Goal: Communication & Community: Answer question/provide support

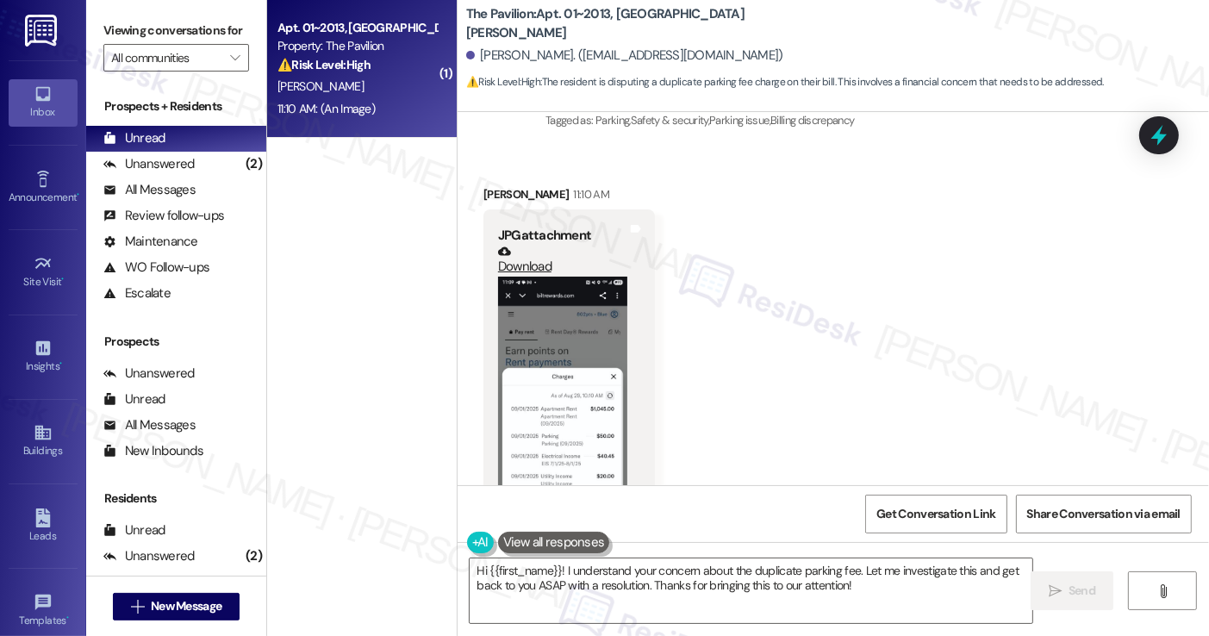
scroll to position [2874, 0]
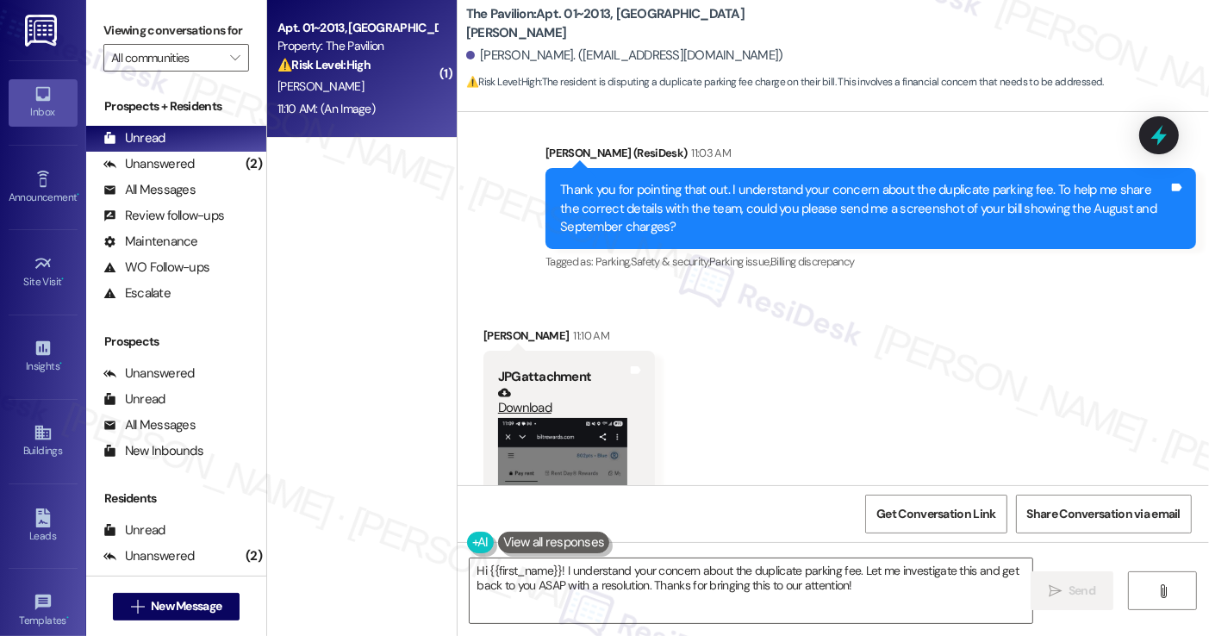
click at [667, 198] on div "Thank you for pointing that out. I understand your concern about the duplicate …" at bounding box center [864, 208] width 608 height 55
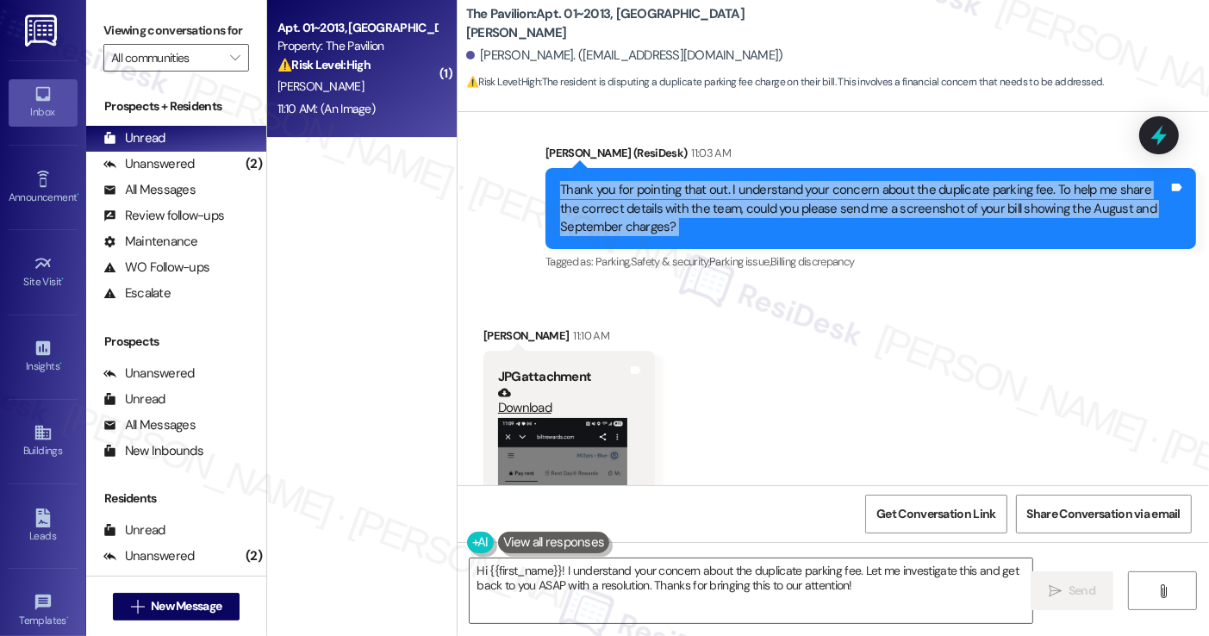
click at [667, 198] on div "Thank you for pointing that out. I understand your concern about the duplicate …" at bounding box center [864, 208] width 608 height 55
click at [1158, 132] on icon at bounding box center [1159, 135] width 21 height 27
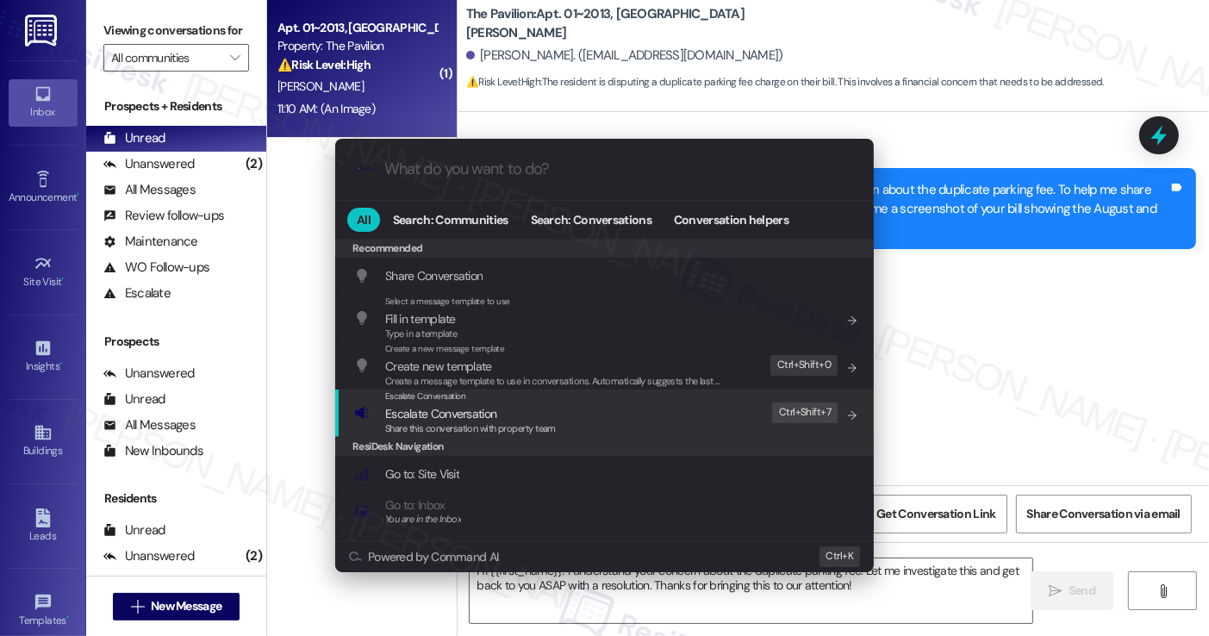
click at [550, 430] on span "Share this conversation with property team" at bounding box center [470, 428] width 171 height 12
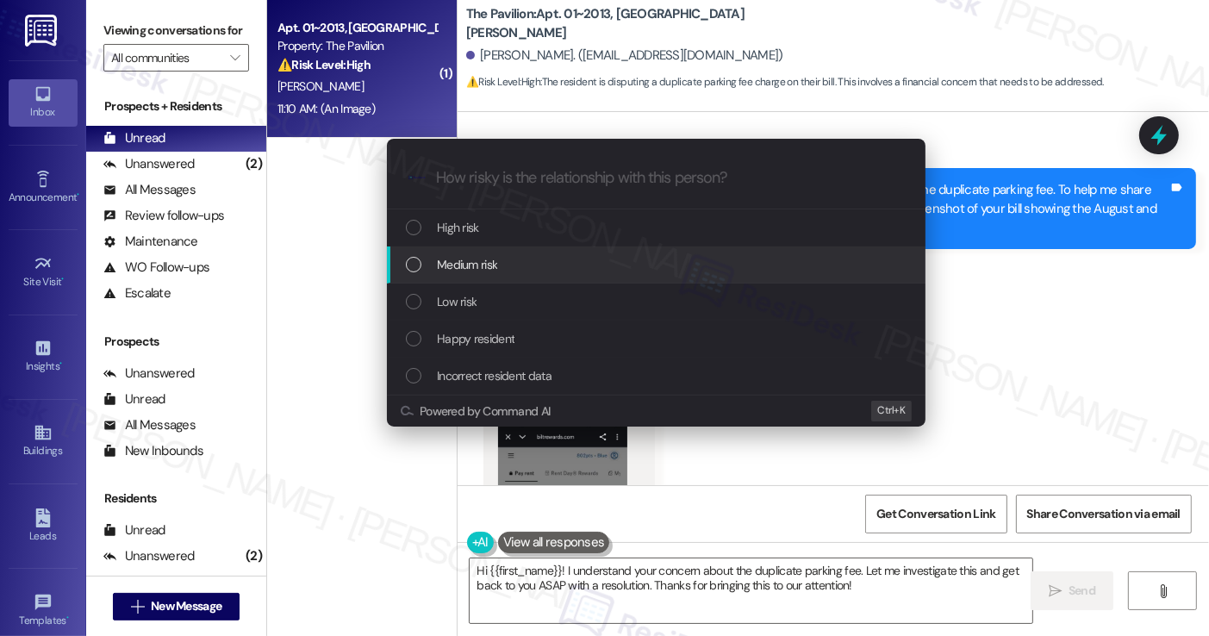
click at [500, 275] on div "Medium risk" at bounding box center [656, 264] width 539 height 37
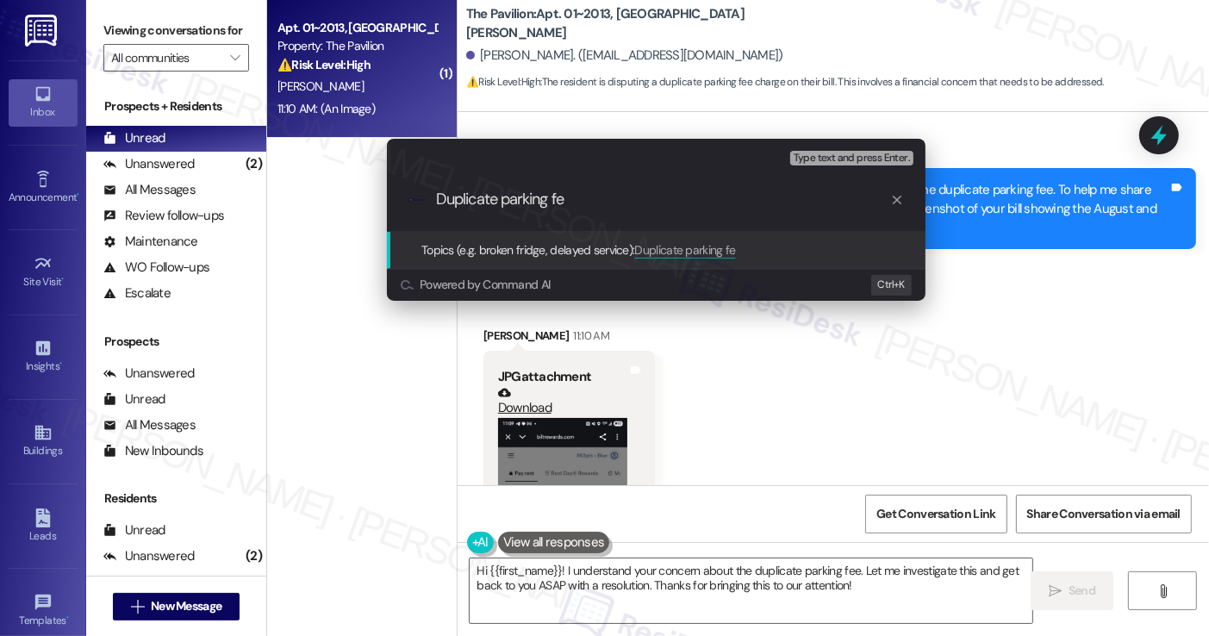
type input "Duplicate parking fee"
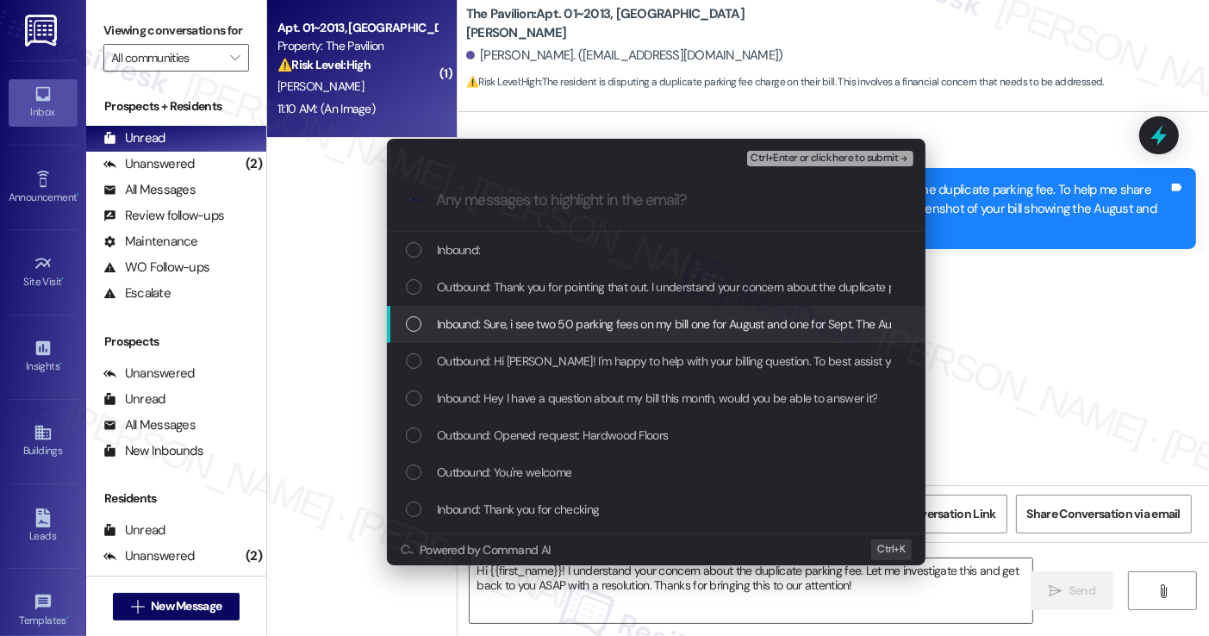
click at [583, 330] on span "Inbound: Sure, i see two 50 parking fees on my bill one for August and one for …" at bounding box center [759, 324] width 645 height 19
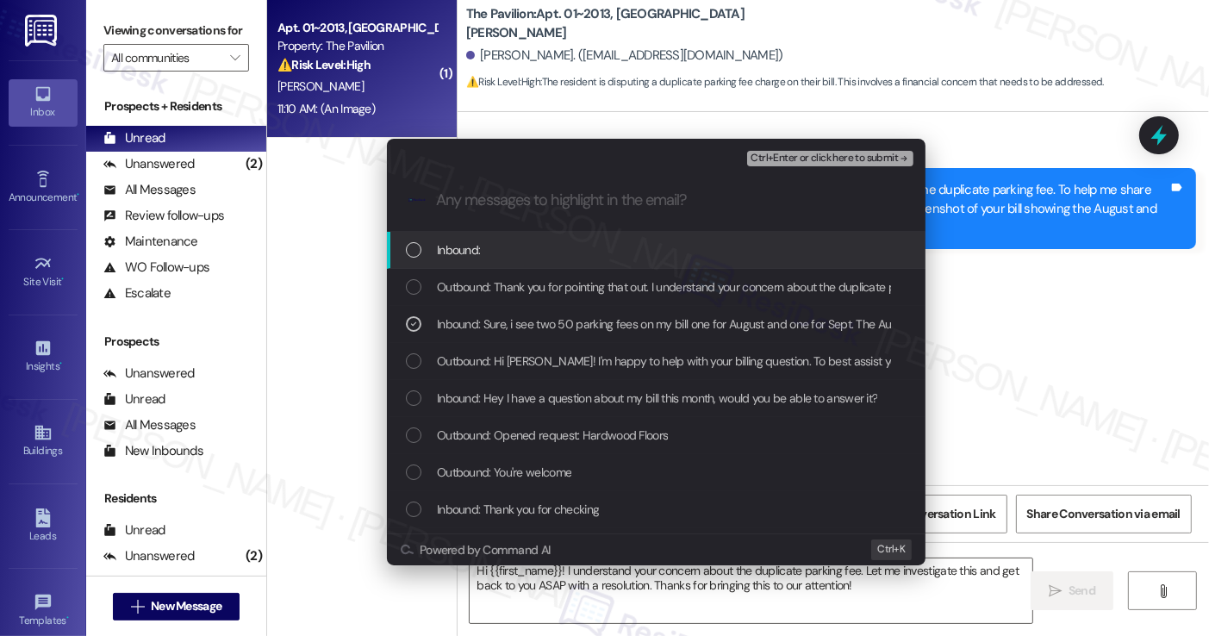
click at [514, 247] on div "Inbound:" at bounding box center [658, 249] width 504 height 19
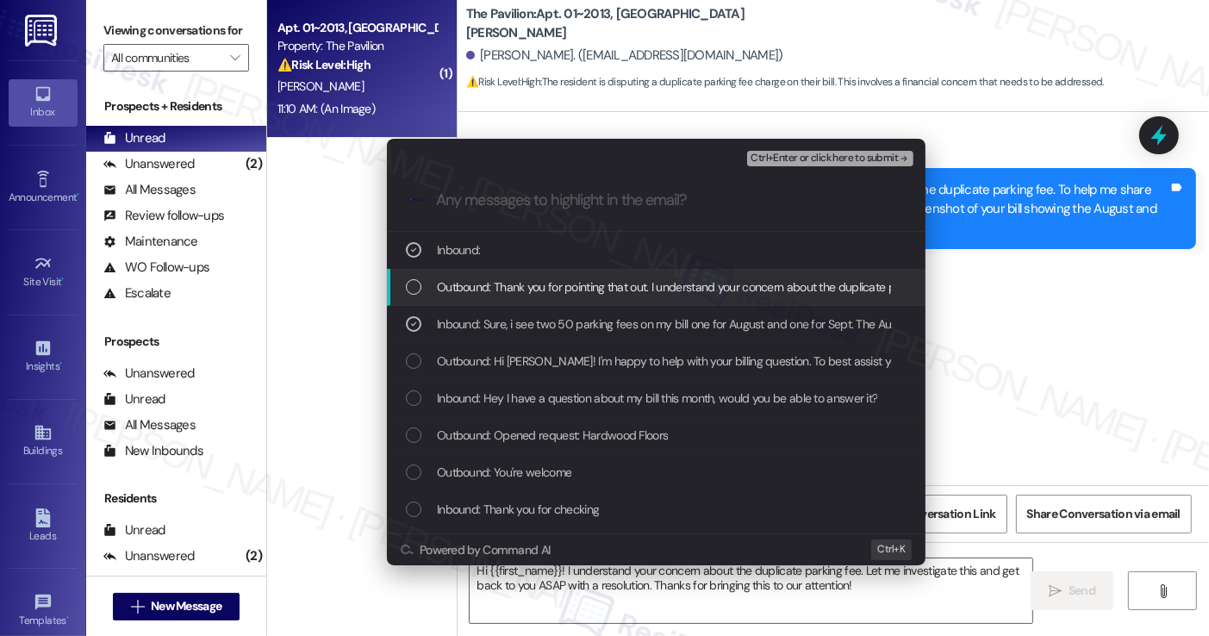
click at [772, 159] on span "Ctrl+Enter or click here to submit" at bounding box center [824, 159] width 147 height 12
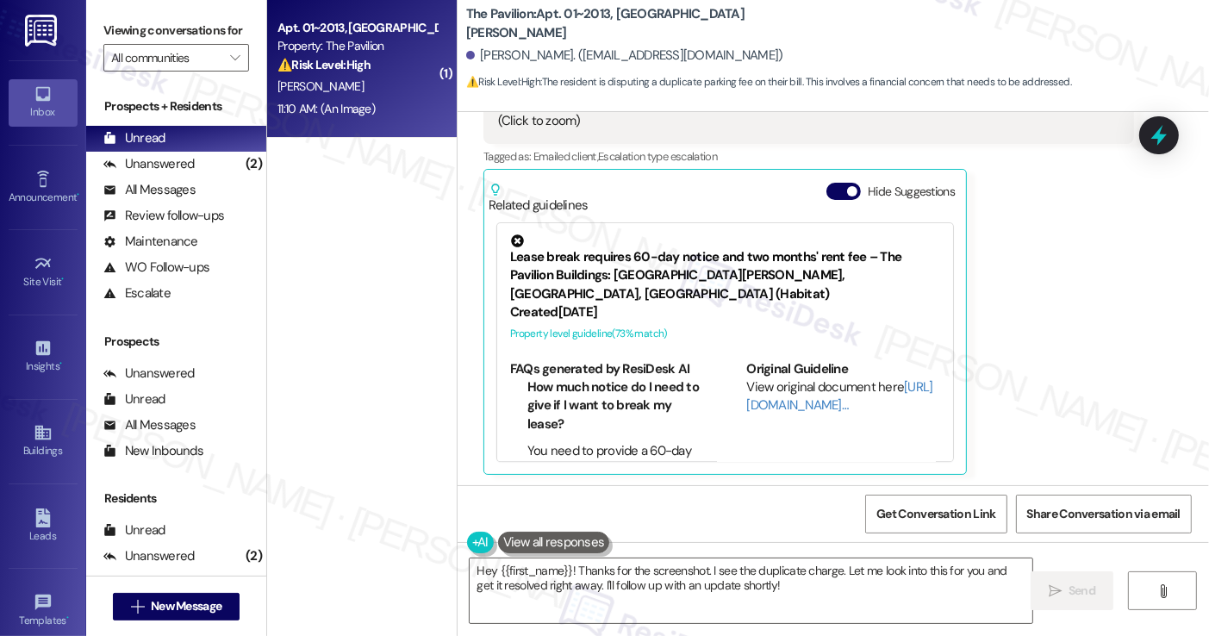
scroll to position [3343, 0]
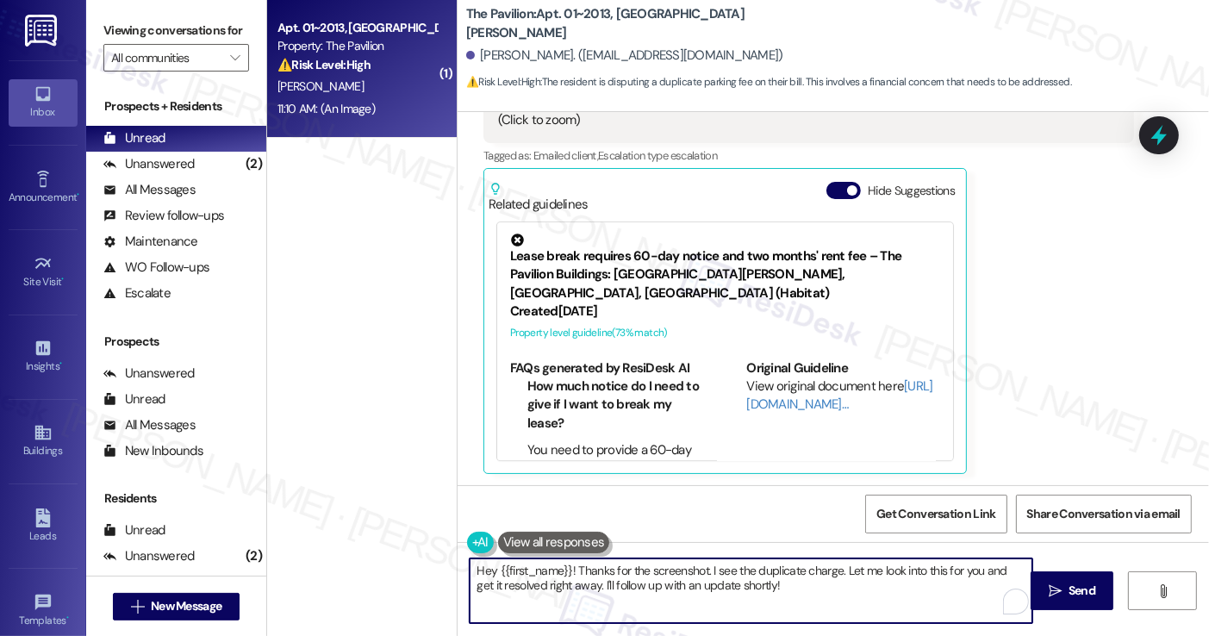
drag, startPoint x: 571, startPoint y: 566, endPoint x: 404, endPoint y: 565, distance: 166.3
click at [404, 565] on div "( 1 ) Apt. 01~2013, One [PERSON_NAME] Property: The Pavilion ⚠️ Risk Level: Hig…" at bounding box center [738, 318] width 942 height 636
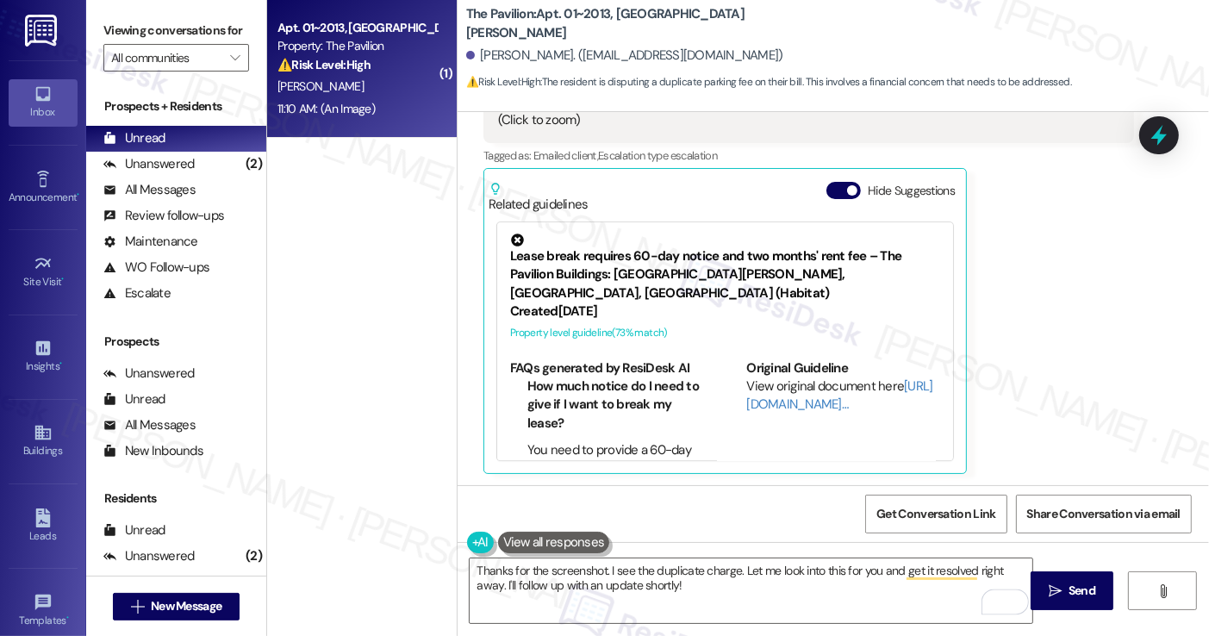
click at [483, 53] on div "[PERSON_NAME]. ([EMAIL_ADDRESS][DOMAIN_NAME])" at bounding box center [624, 56] width 317 height 18
click at [479, 53] on div "[PERSON_NAME]. ([EMAIL_ADDRESS][DOMAIN_NAME])" at bounding box center [624, 56] width 317 height 18
click at [470, 55] on div "[PERSON_NAME]. ([EMAIL_ADDRESS][DOMAIN_NAME])" at bounding box center [624, 56] width 317 height 18
copy div "[PERSON_NAME]"
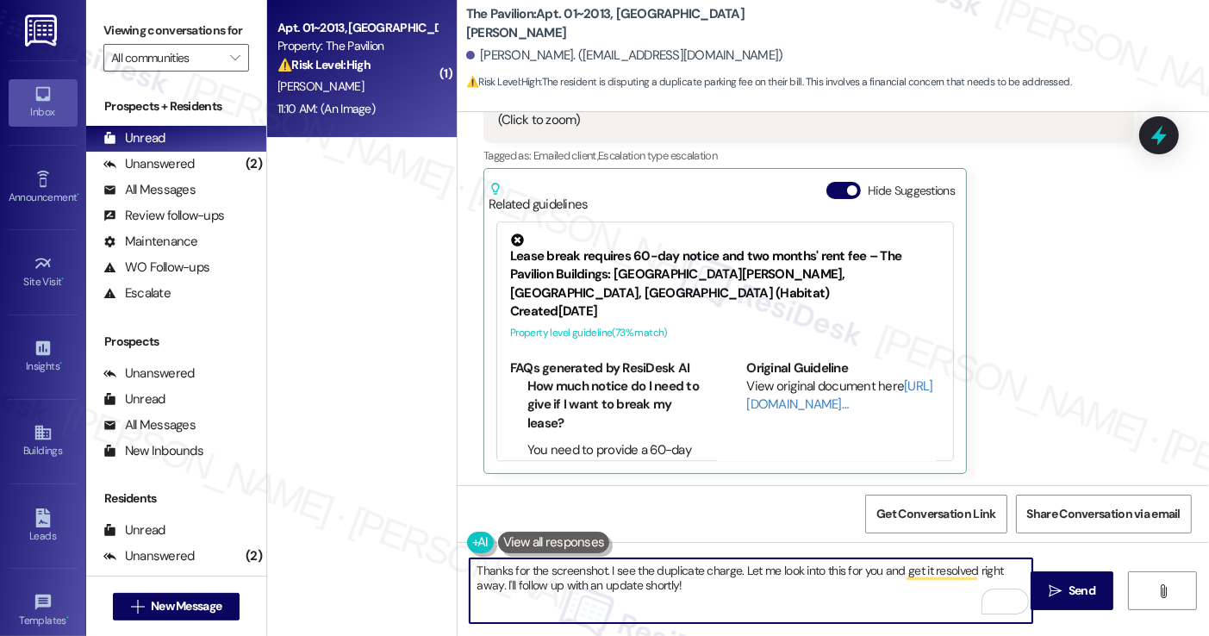
drag, startPoint x: 598, startPoint y: 571, endPoint x: 648, endPoint y: 568, distance: 50.1
click at [597, 571] on textarea "Thanks for the screenshot. I see the duplicate charge. Let me look into this fo…" at bounding box center [751, 590] width 562 height 65
paste textarea "[PERSON_NAME]"
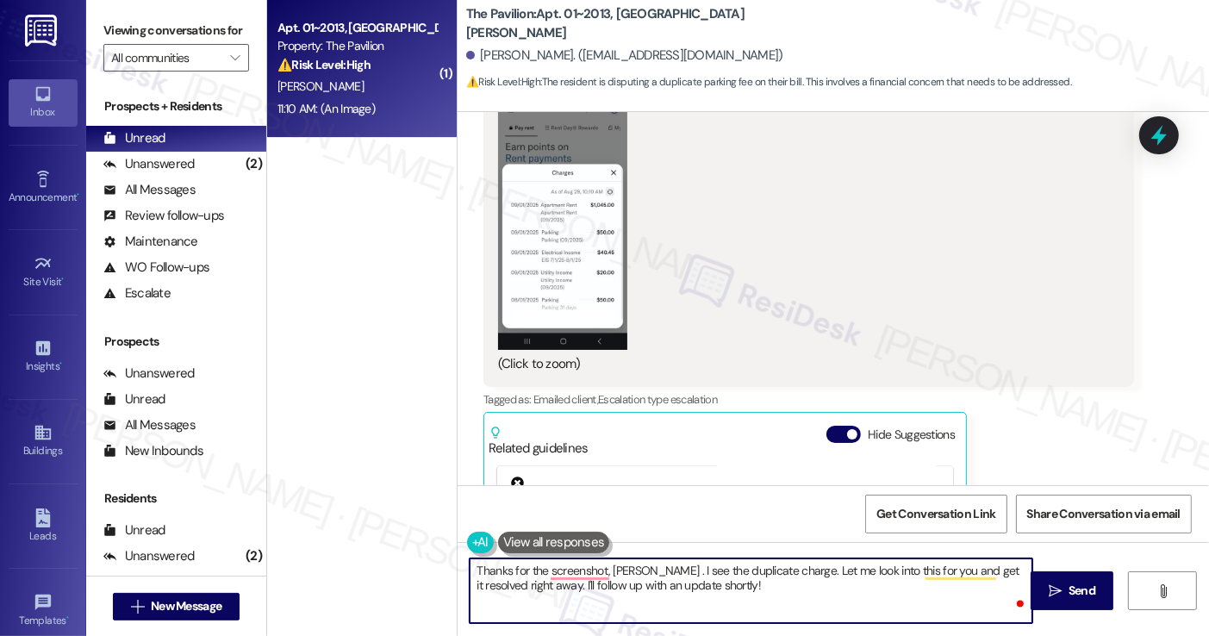
scroll to position [2912, 0]
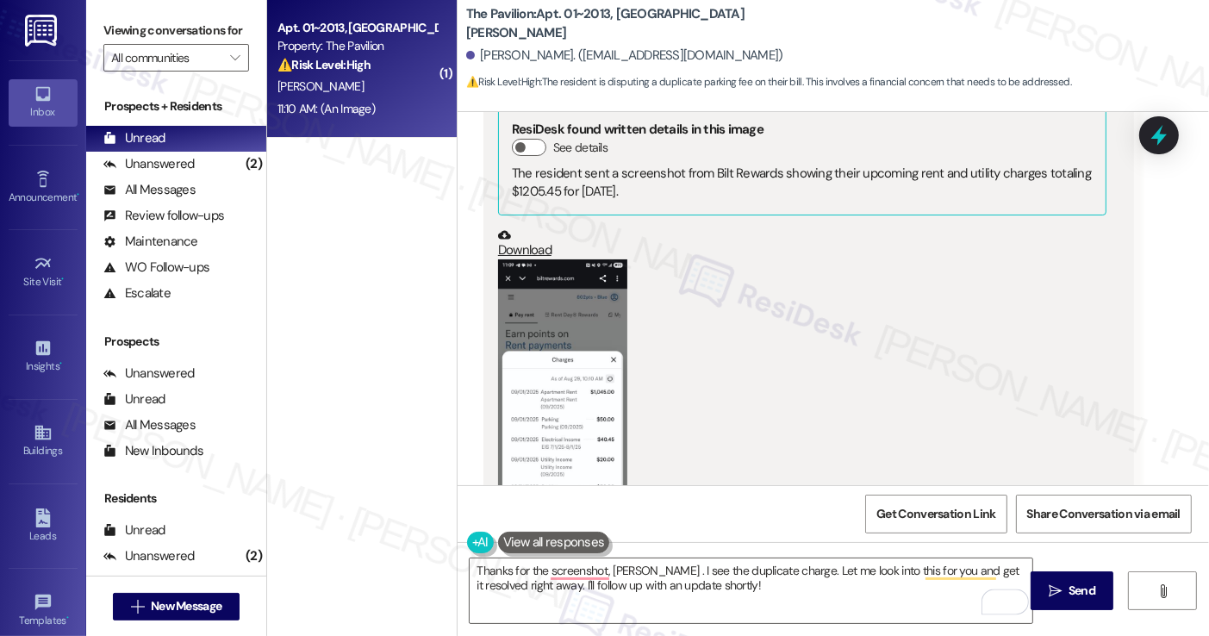
click at [578, 342] on button "Zoom image" at bounding box center [562, 398] width 129 height 278
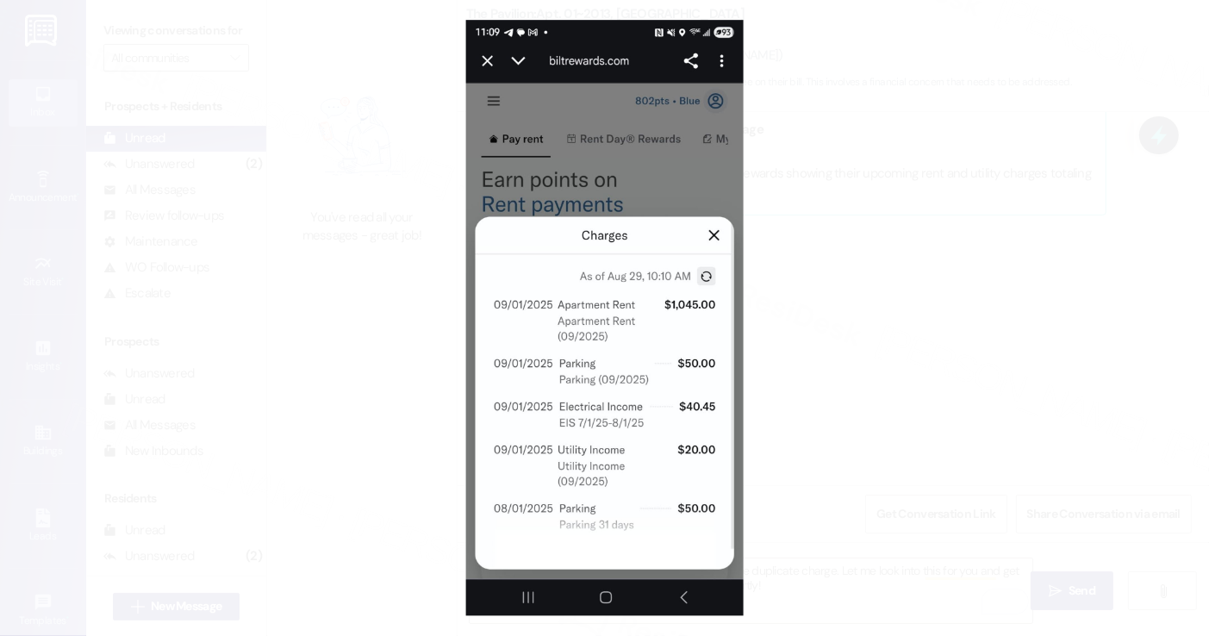
click at [962, 394] on button "Unzoom image" at bounding box center [604, 318] width 1209 height 636
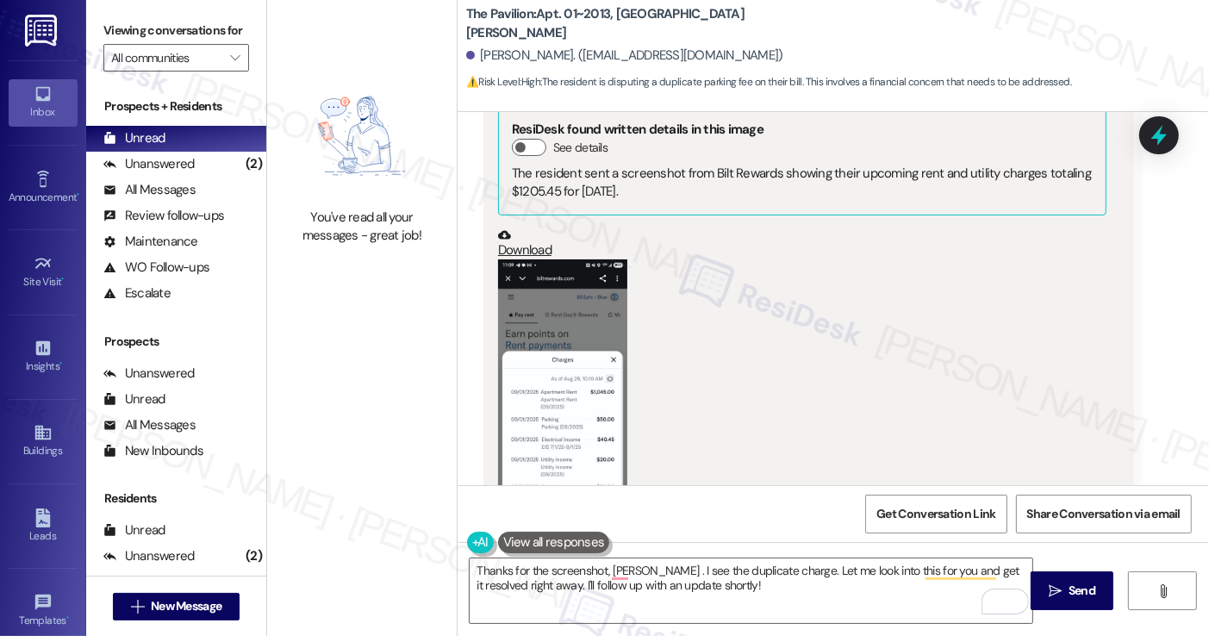
scroll to position [3343, 0]
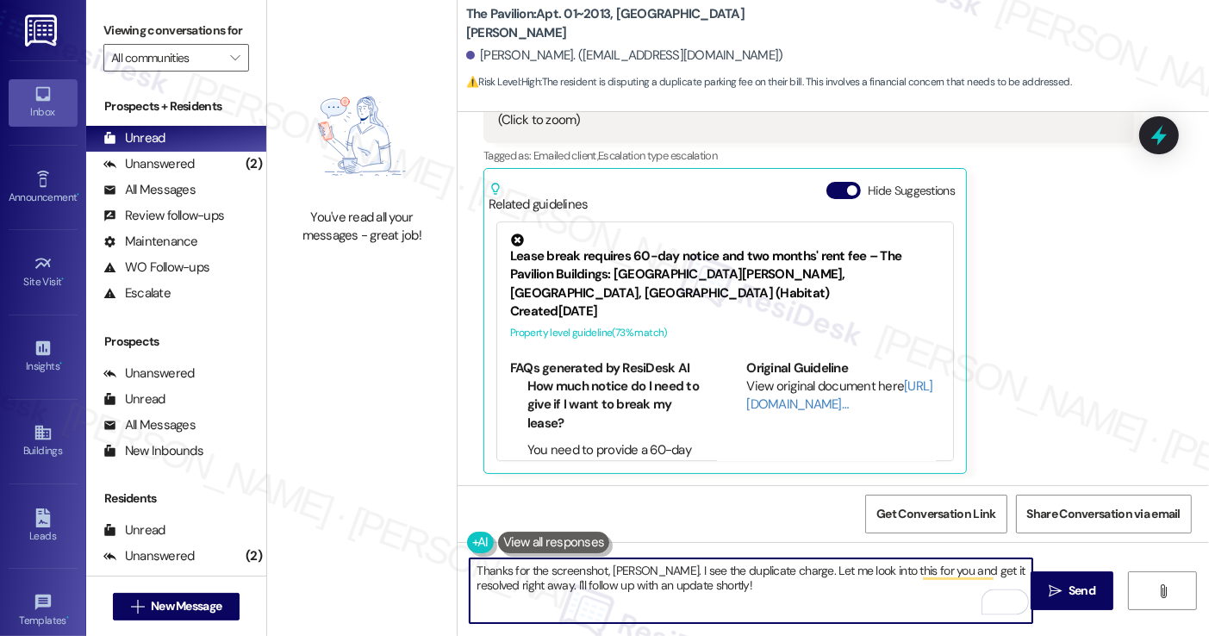
drag, startPoint x: 710, startPoint y: 587, endPoint x: 668, endPoint y: 586, distance: 42.2
click at [668, 586] on textarea "Thanks for the screenshot, [PERSON_NAME]. I see the duplicate charge. Let me lo…" at bounding box center [751, 590] width 562 height 65
click at [649, 586] on textarea "Thanks for the screenshot, [PERSON_NAME]. I see the duplicate charge. Let me lo…" at bounding box center [751, 590] width 562 height 65
click at [658, 589] on textarea "Thanks for the screenshot, [PERSON_NAME]. I see the duplicate charge. Let me lo…" at bounding box center [751, 590] width 562 height 65
click at [655, 588] on textarea "Thanks for the screenshot, [PERSON_NAME]. I see the duplicate charge. Let me lo…" at bounding box center [751, 590] width 562 height 65
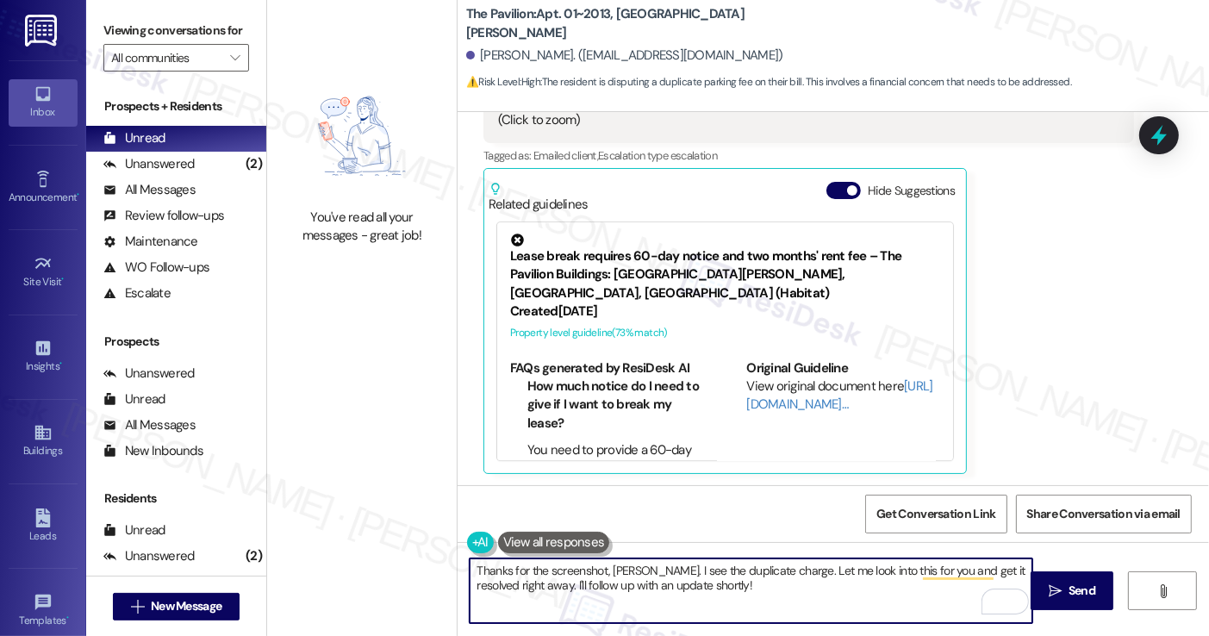
click at [655, 588] on textarea "Thanks for the screenshot, [PERSON_NAME]. I see the duplicate charge. Let me lo…" at bounding box center [751, 590] width 562 height 65
click at [700, 589] on textarea "Thanks for the screenshot, [PERSON_NAME]. I see the duplicate charge. Let me lo…" at bounding box center [751, 590] width 562 height 65
click at [652, 584] on textarea "Thanks for the screenshot, [PERSON_NAME]. I see the duplicate charge. Let me lo…" at bounding box center [751, 590] width 562 height 65
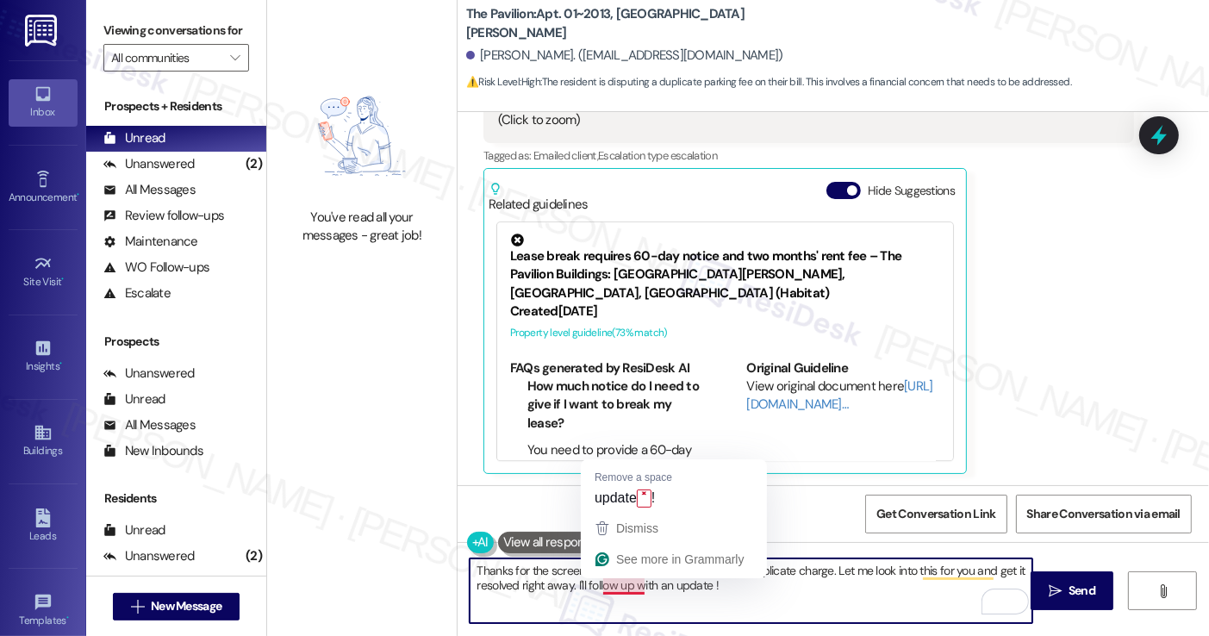
drag, startPoint x: 677, startPoint y: 587, endPoint x: 639, endPoint y: 587, distance: 37.9
click at [639, 587] on textarea "Thanks for the screenshot, [PERSON_NAME]. I see the duplicate charge. Let me lo…" at bounding box center [751, 590] width 562 height 65
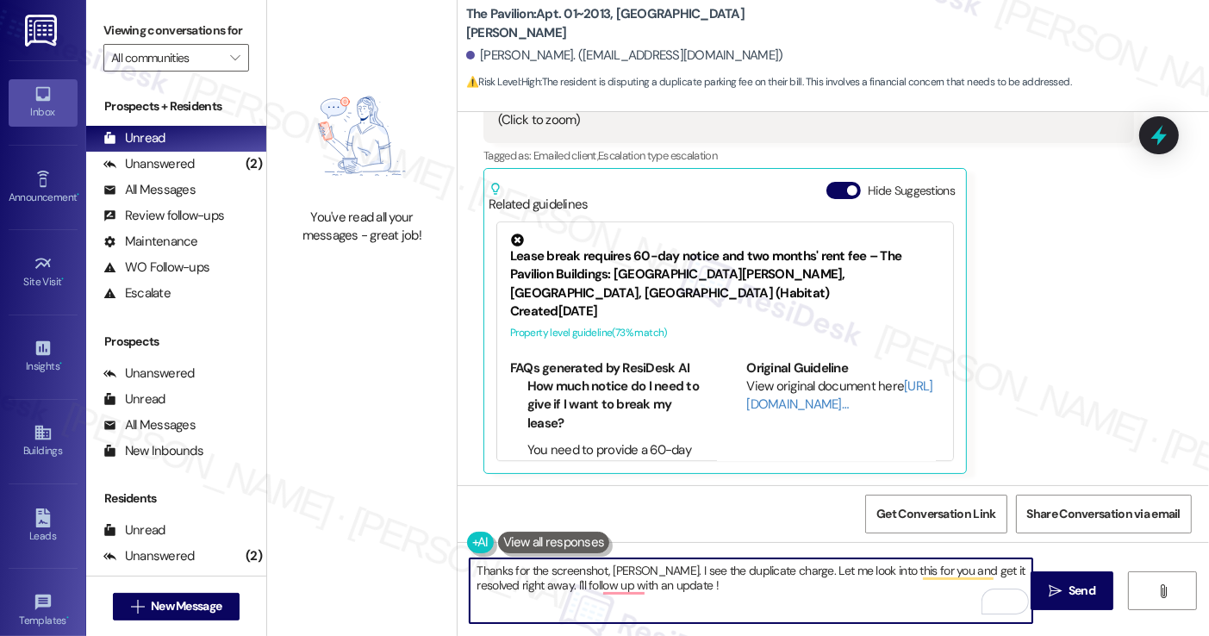
click at [639, 587] on textarea "Thanks for the screenshot, [PERSON_NAME]. I see the duplicate charge. Let me lo…" at bounding box center [751, 590] width 562 height 65
click at [505, 584] on textarea "Thanks for the screenshot, [PERSON_NAME]. I see the duplicate charge. Let me lo…" at bounding box center [751, 590] width 562 height 65
drag, startPoint x: 493, startPoint y: 582, endPoint x: 620, endPoint y: 565, distance: 127.7
click at [620, 565] on textarea "Thanks for the screenshot, [PERSON_NAME]. I see the duplicate charge. Let me lo…" at bounding box center [751, 590] width 562 height 65
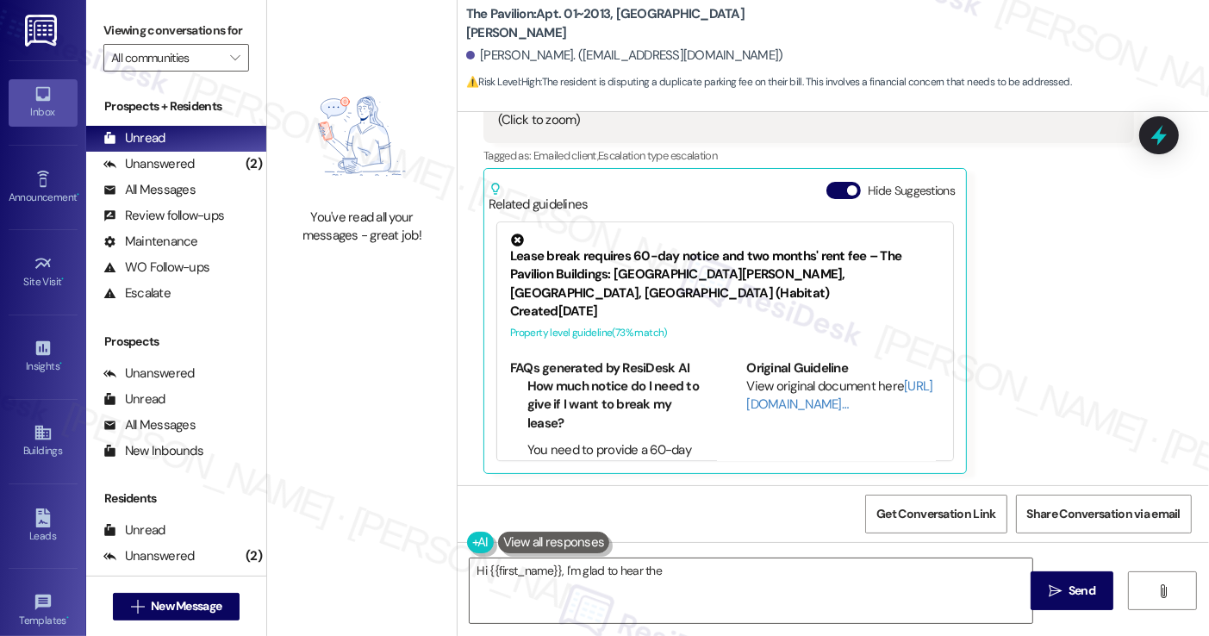
scroll to position [3342, 0]
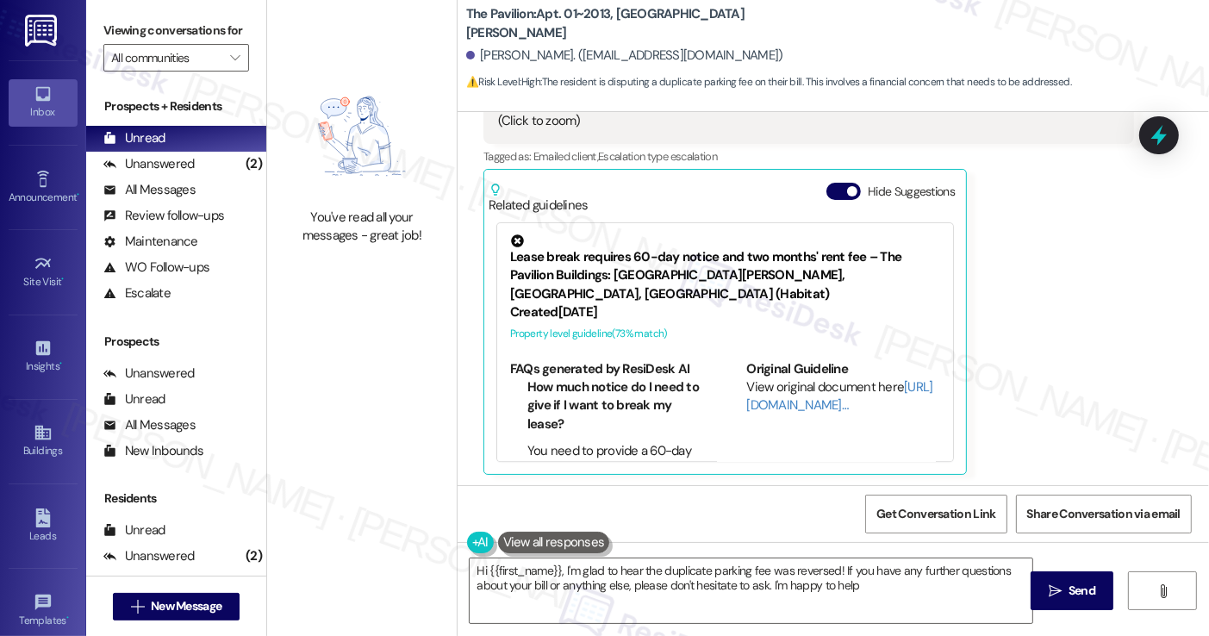
type textarea "Hi {{first_name}}, I'm glad to hear the duplicate parking fee was reversed! If …"
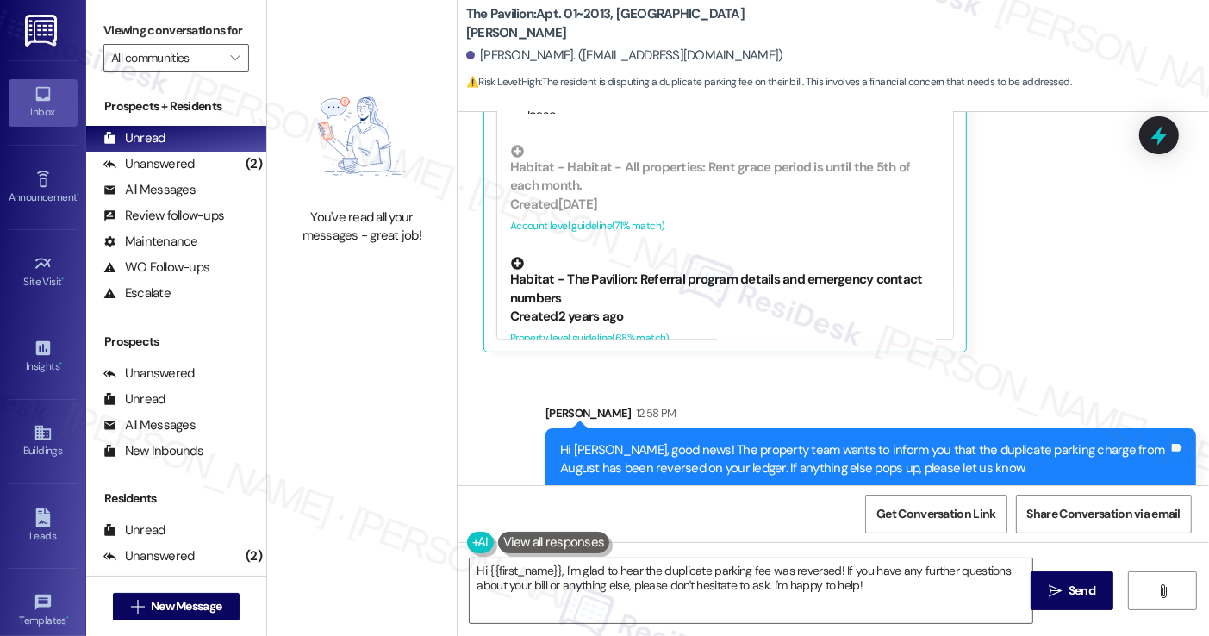
scroll to position [3482, 0]
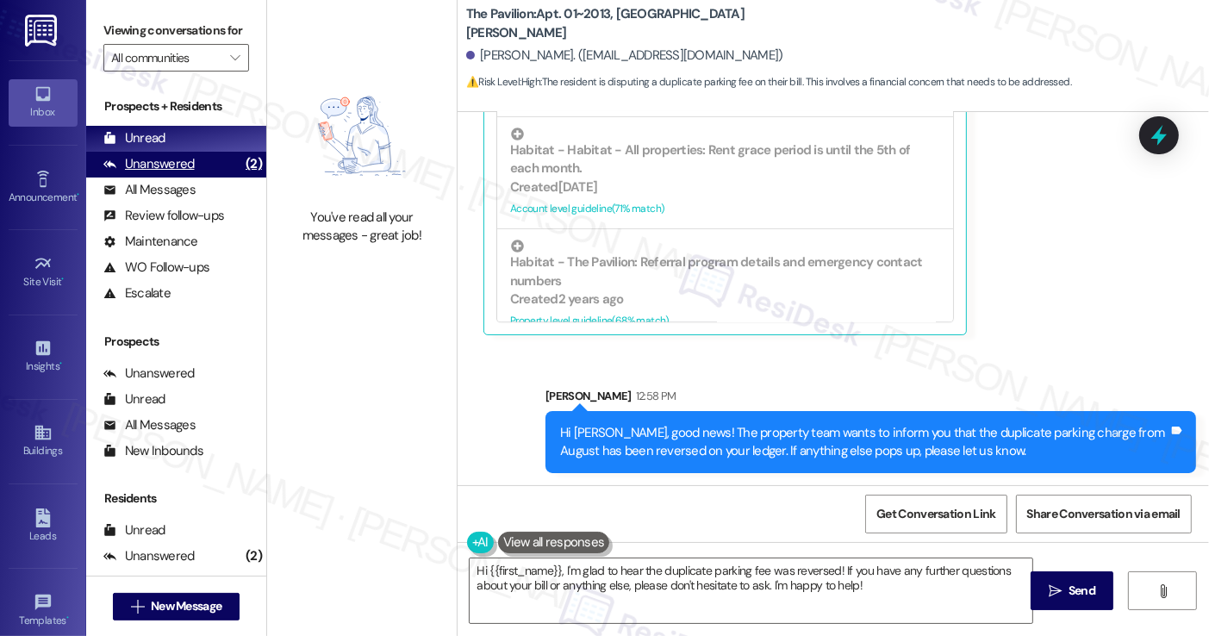
click at [165, 173] on div "Unanswered" at bounding box center [148, 164] width 91 height 18
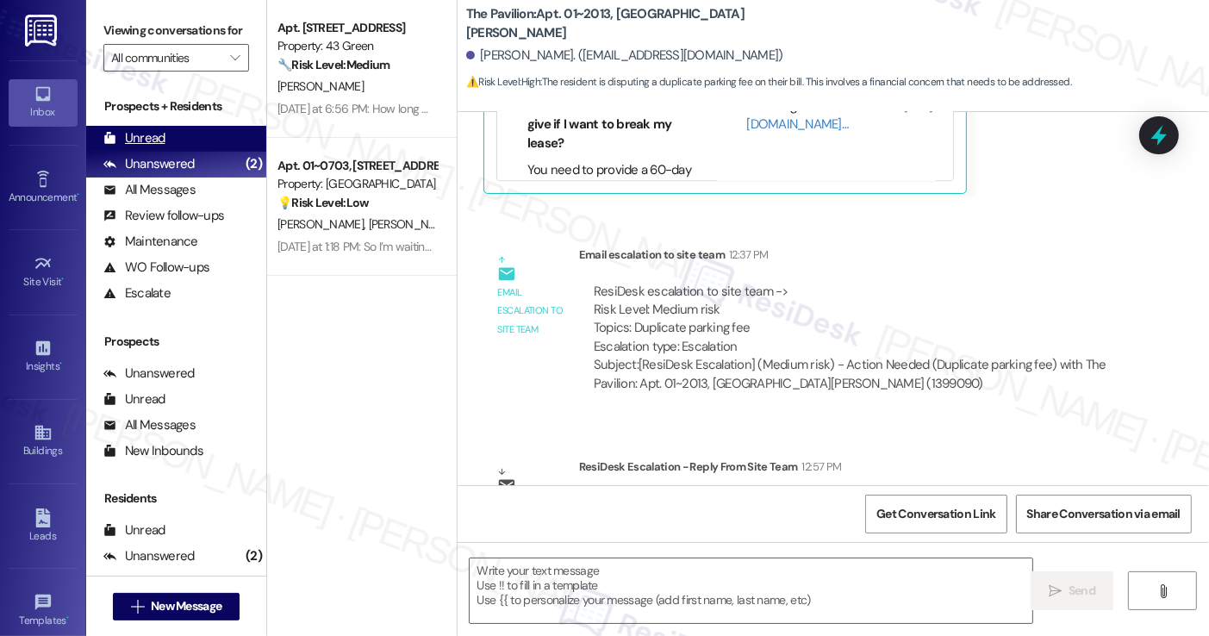
click at [180, 152] on div "Unread (0)" at bounding box center [176, 139] width 180 height 26
type textarea "Fetching suggested responses. Please feel free to read through the conversation…"
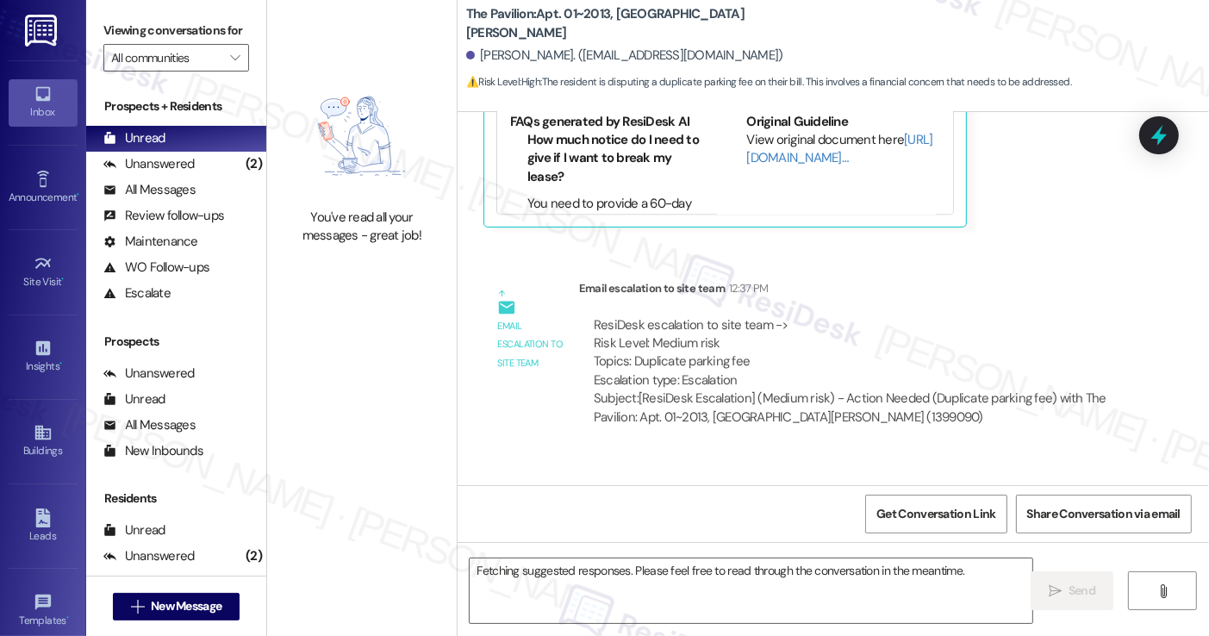
scroll to position [3342, 0]
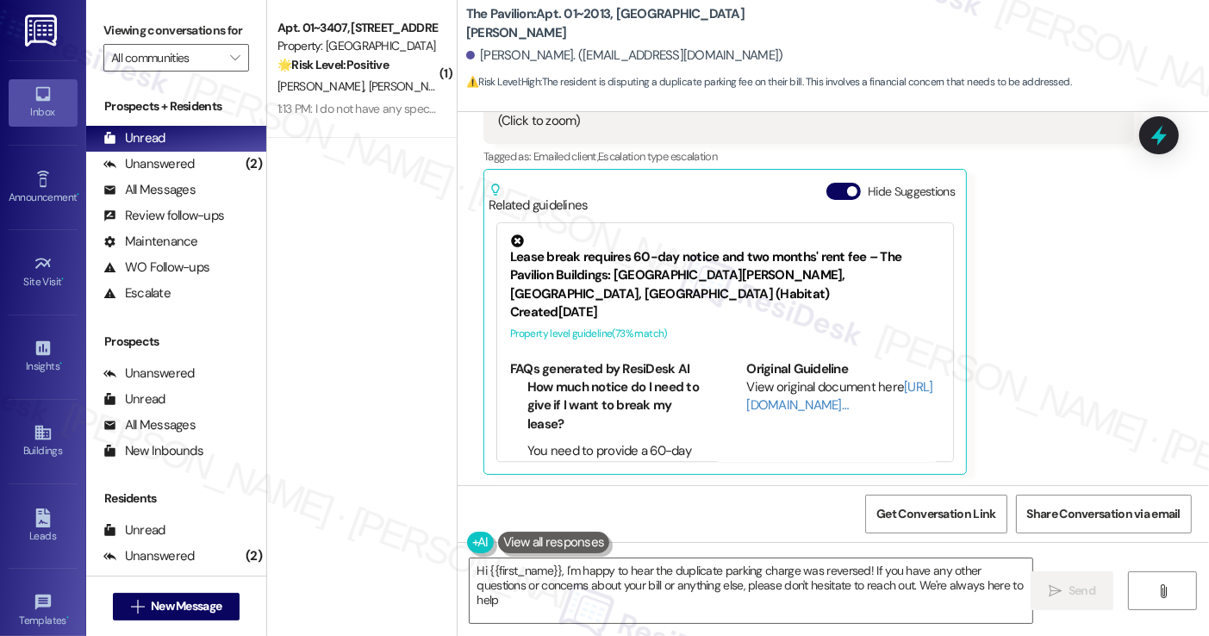
type textarea "Hi {{first_name}}, I'm happy to hear the duplicate parking charge was reversed!…"
